Goal: Feedback & Contribution: Submit feedback/report problem

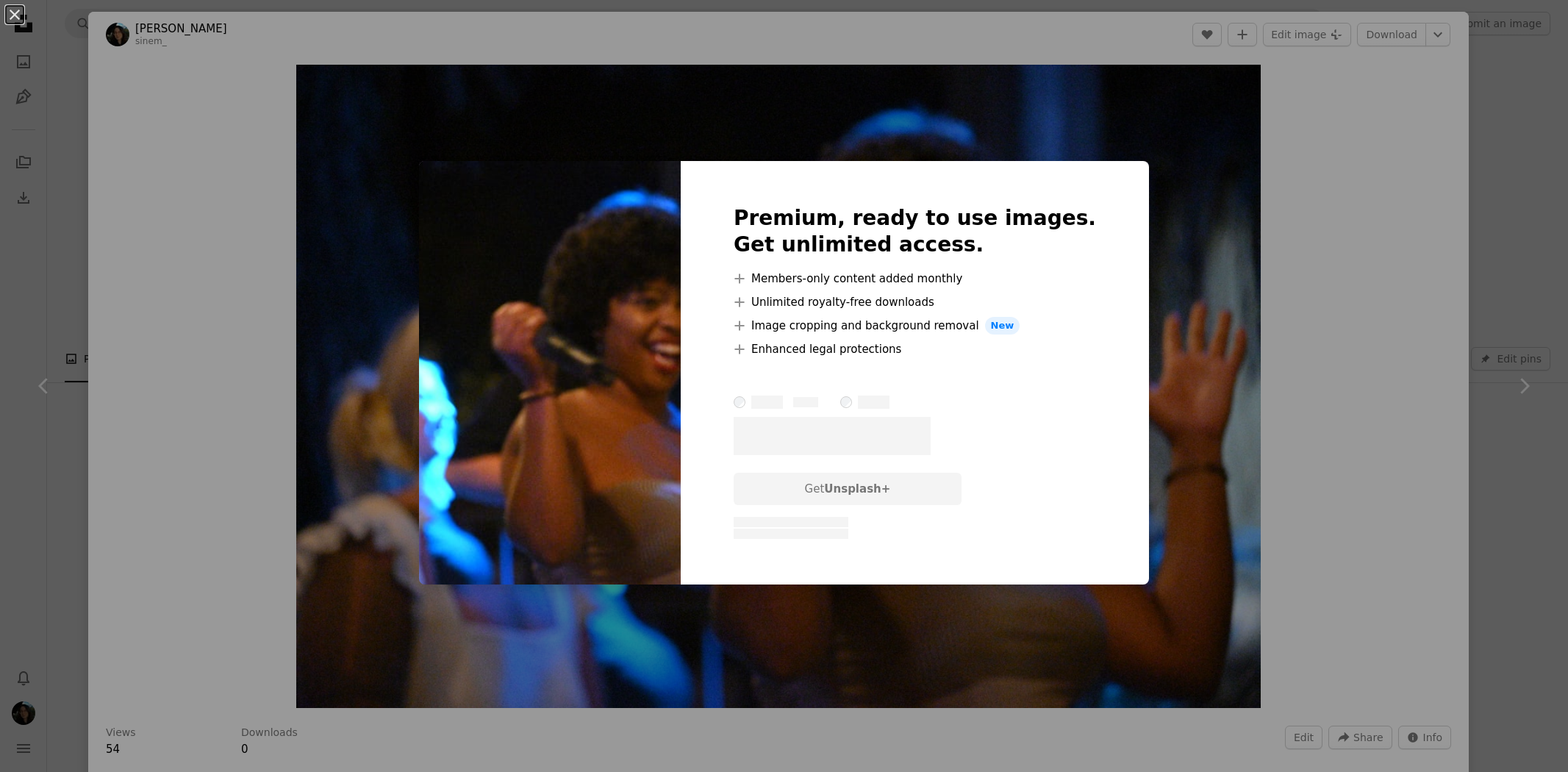
scroll to position [2942, 0]
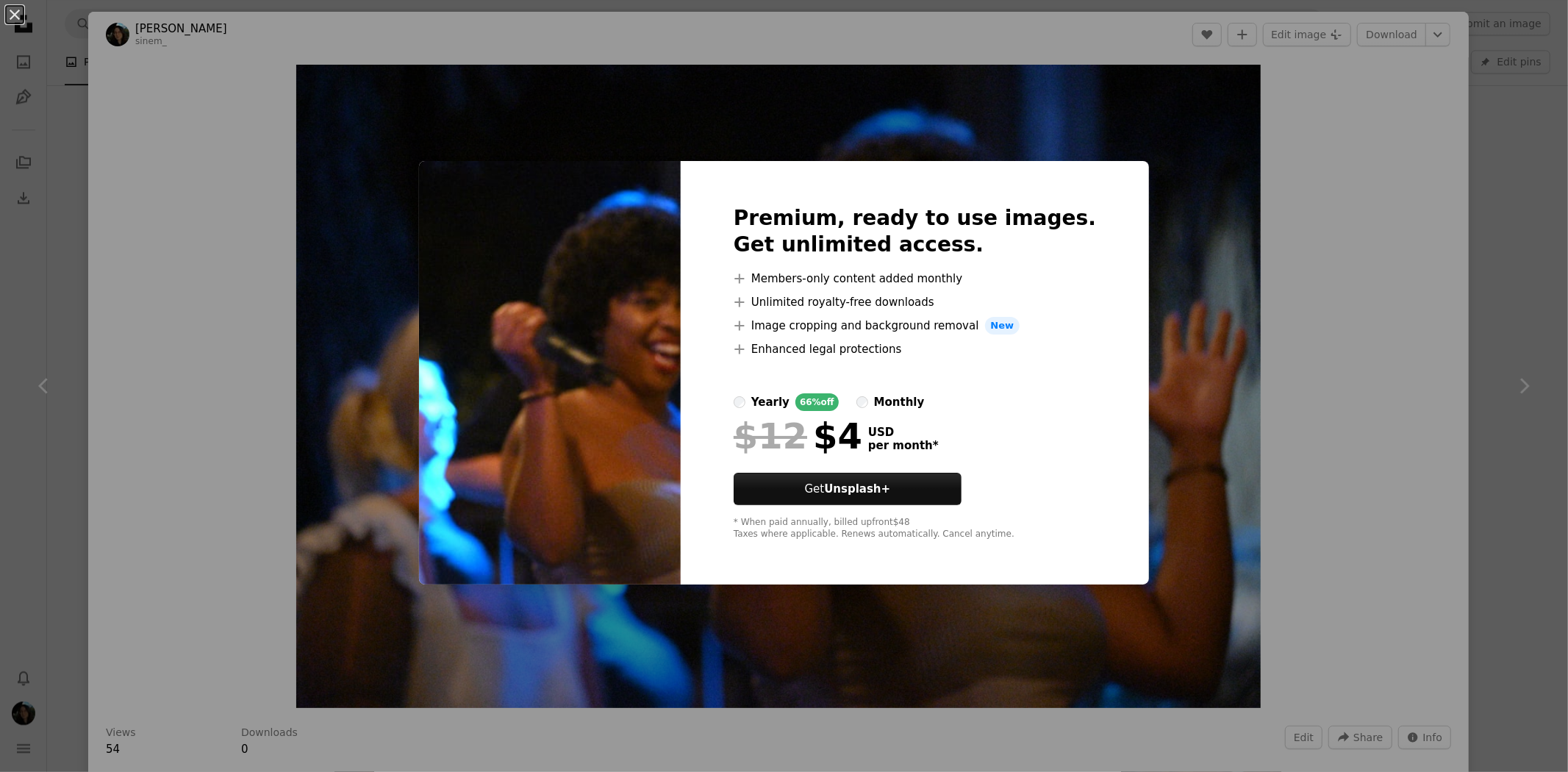
click at [1551, 317] on div "An X shape Premium, ready to use images. Get unlimited access. A plus sign Memb…" at bounding box center [784, 386] width 1568 height 772
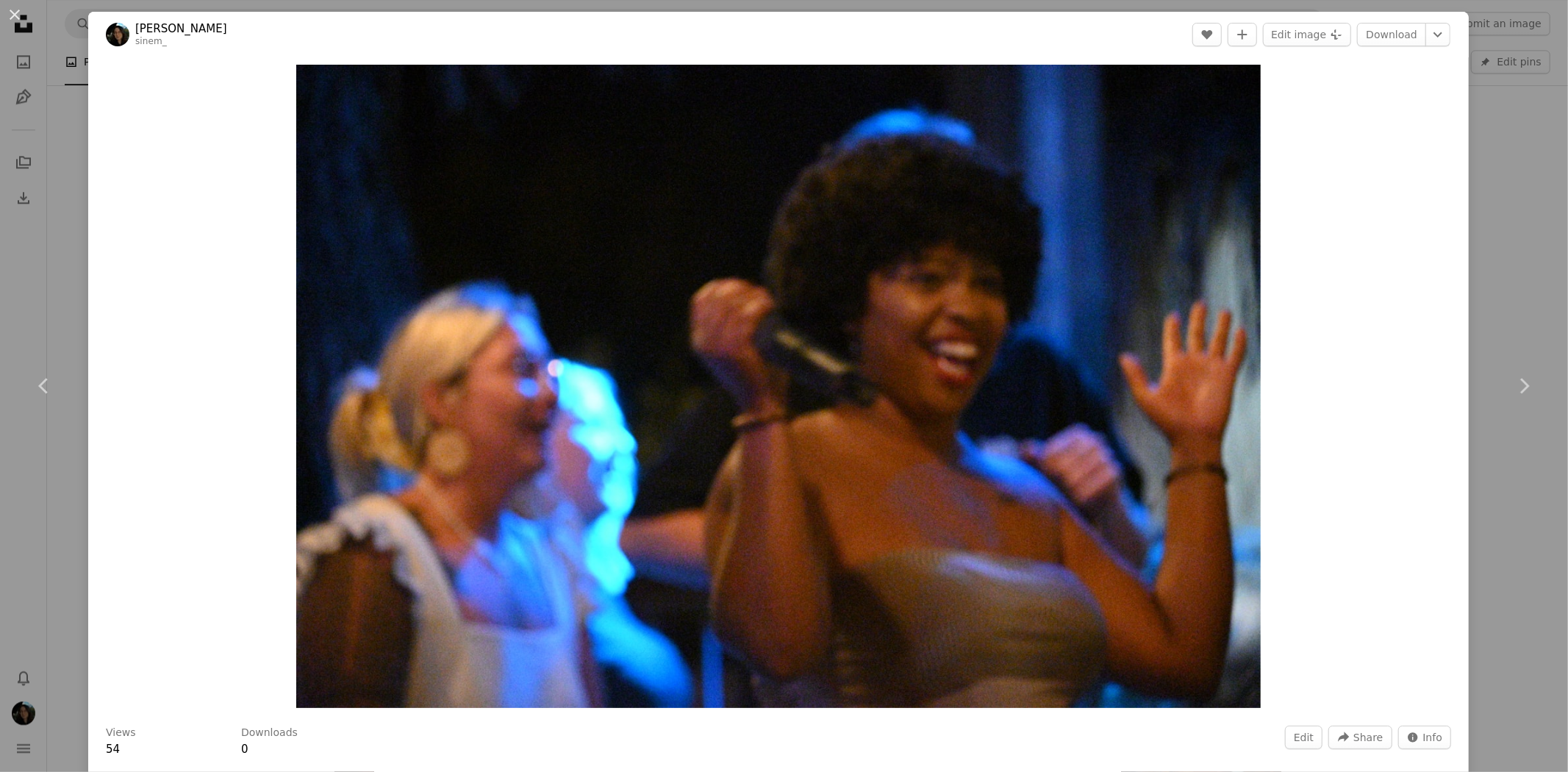
click at [1438, 244] on div "Zoom in" at bounding box center [779, 386] width 1381 height 658
click at [1490, 229] on div "An X shape Chevron left Chevron right Sinem Tunalı sinem_ Edit A heart A plus s…" at bounding box center [784, 386] width 1568 height 772
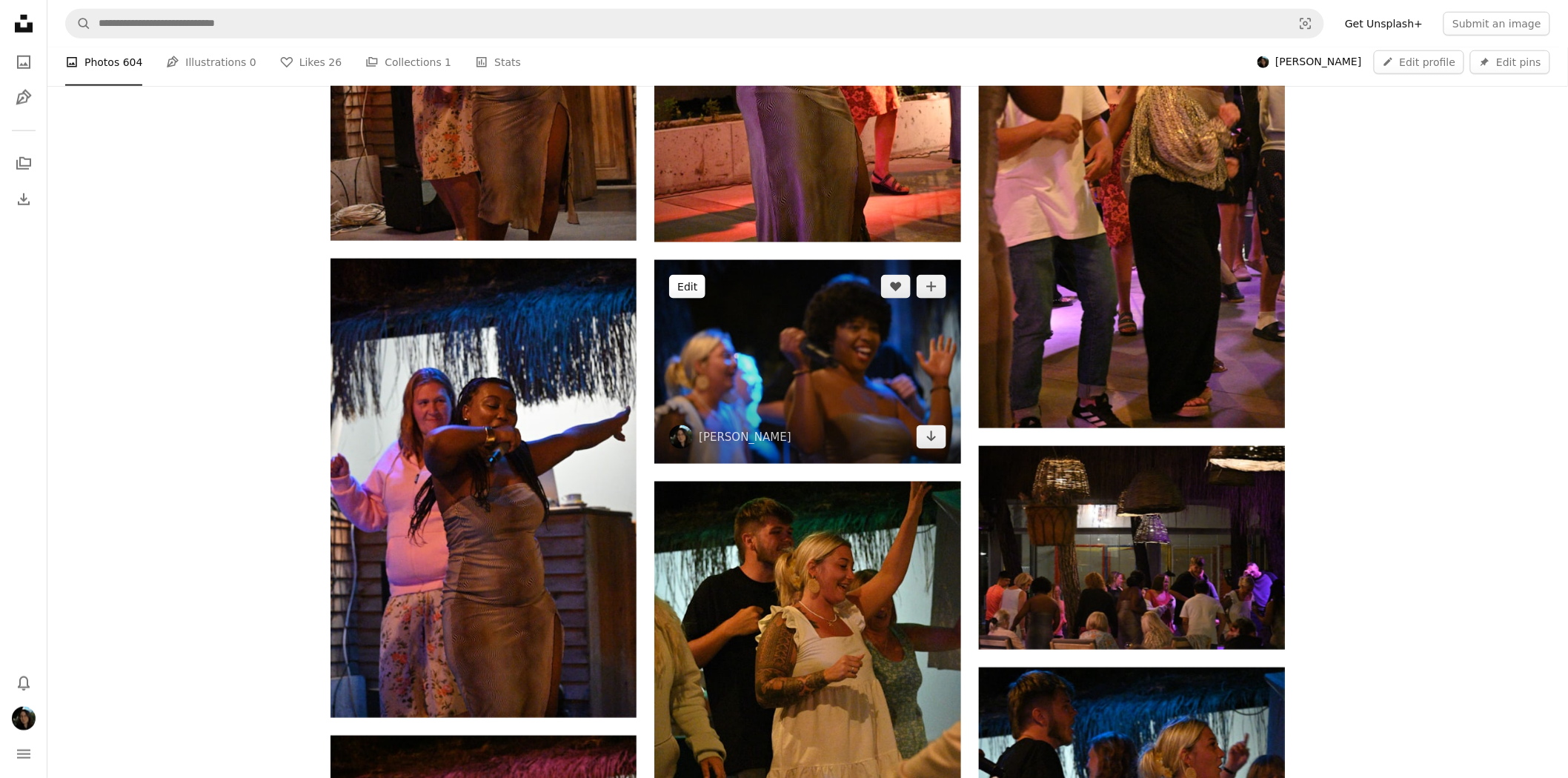
click at [673, 285] on button "Edit" at bounding box center [687, 287] width 36 height 24
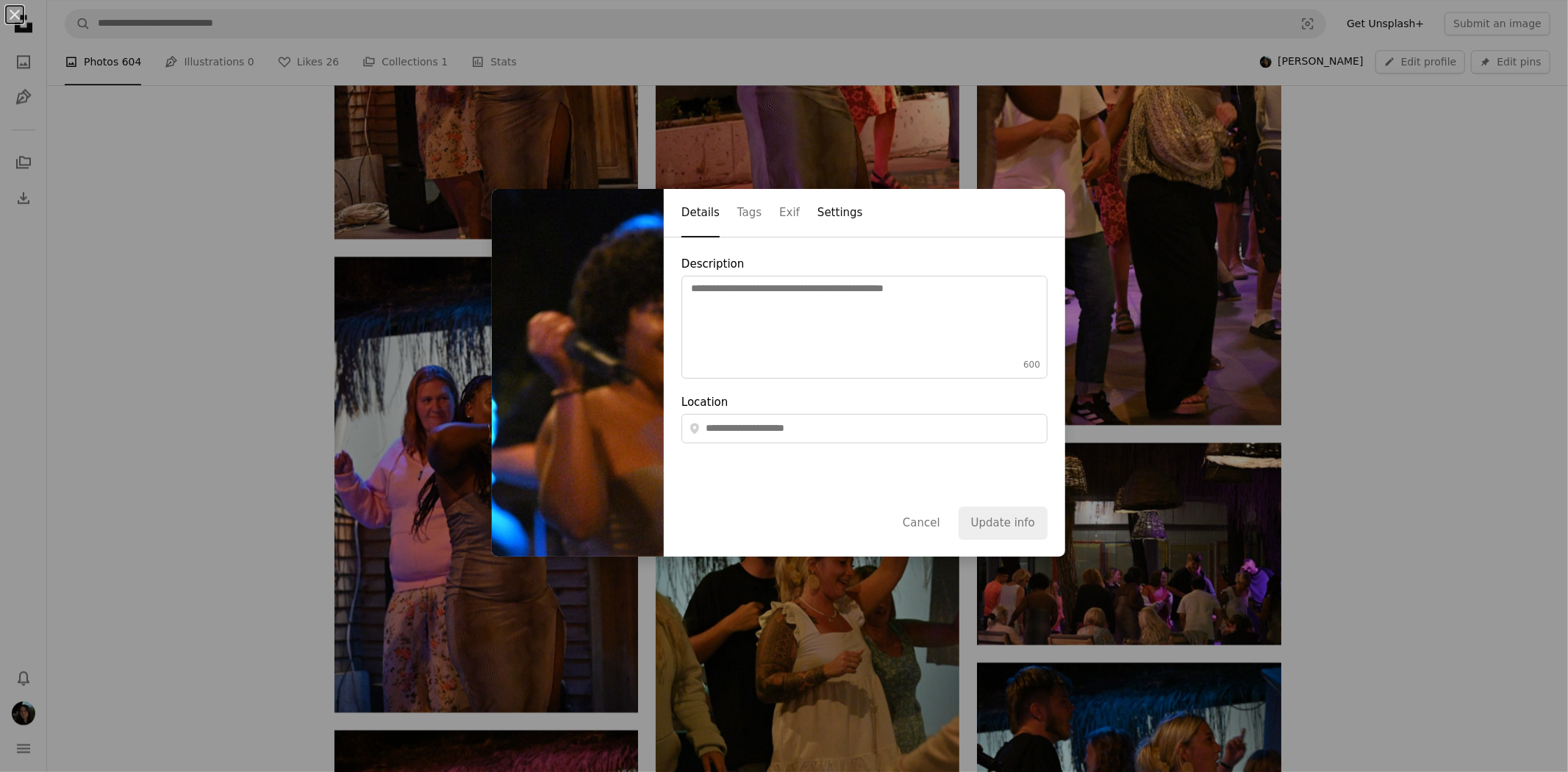
click at [818, 206] on button "Settings" at bounding box center [840, 213] width 46 height 48
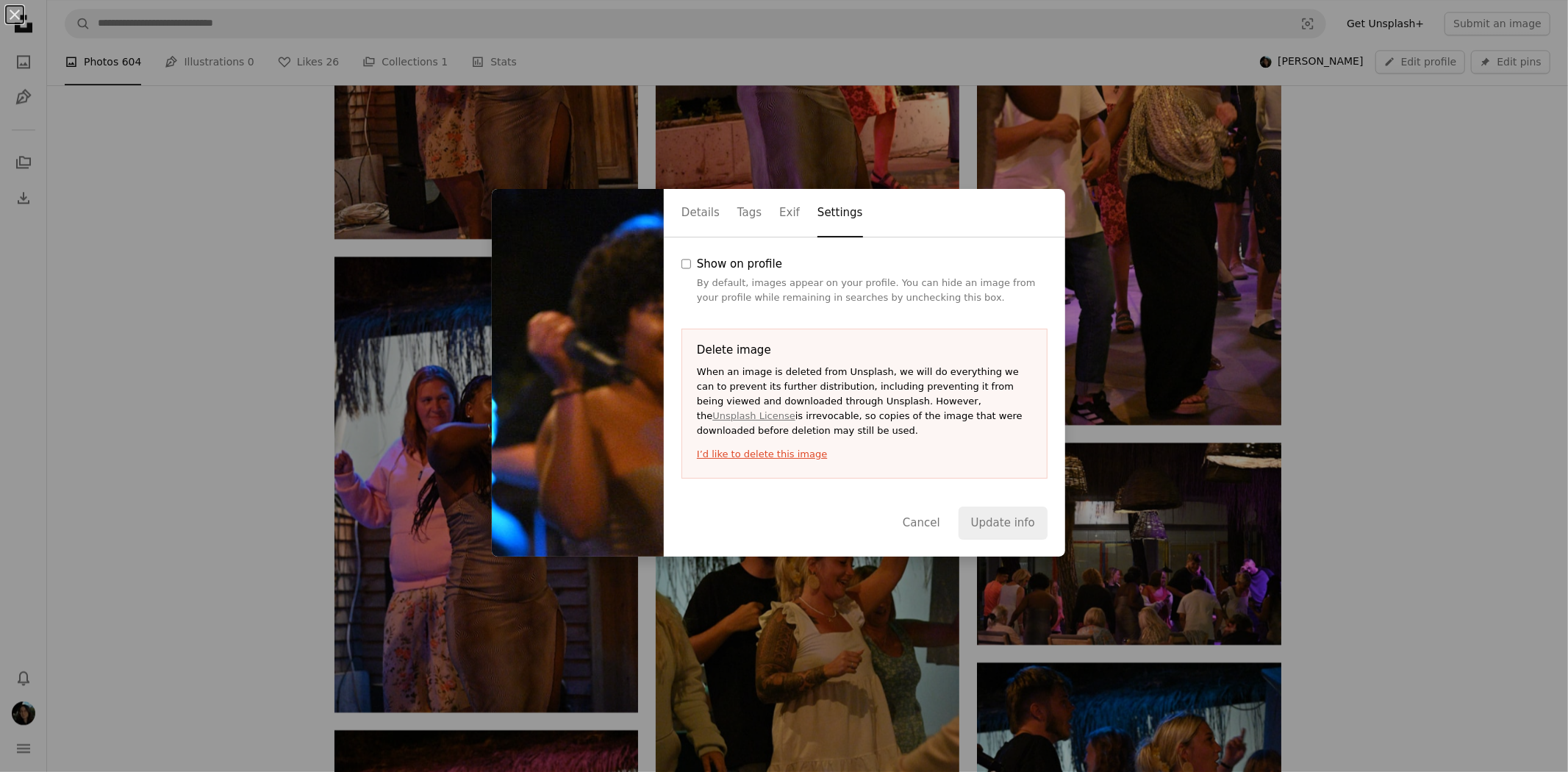
click at [770, 453] on button "I’d like to delete this image" at bounding box center [864, 454] width 335 height 15
click at [798, 457] on button "I’d like to delete this image" at bounding box center [864, 454] width 335 height 15
